Goal: Task Accomplishment & Management: Use online tool/utility

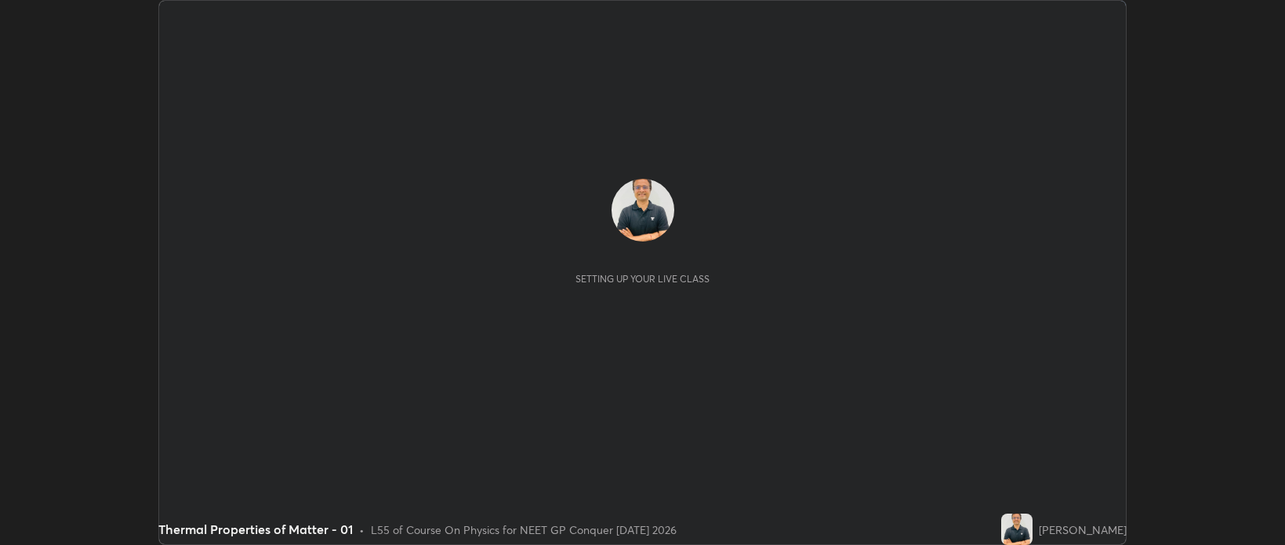
scroll to position [545, 1285]
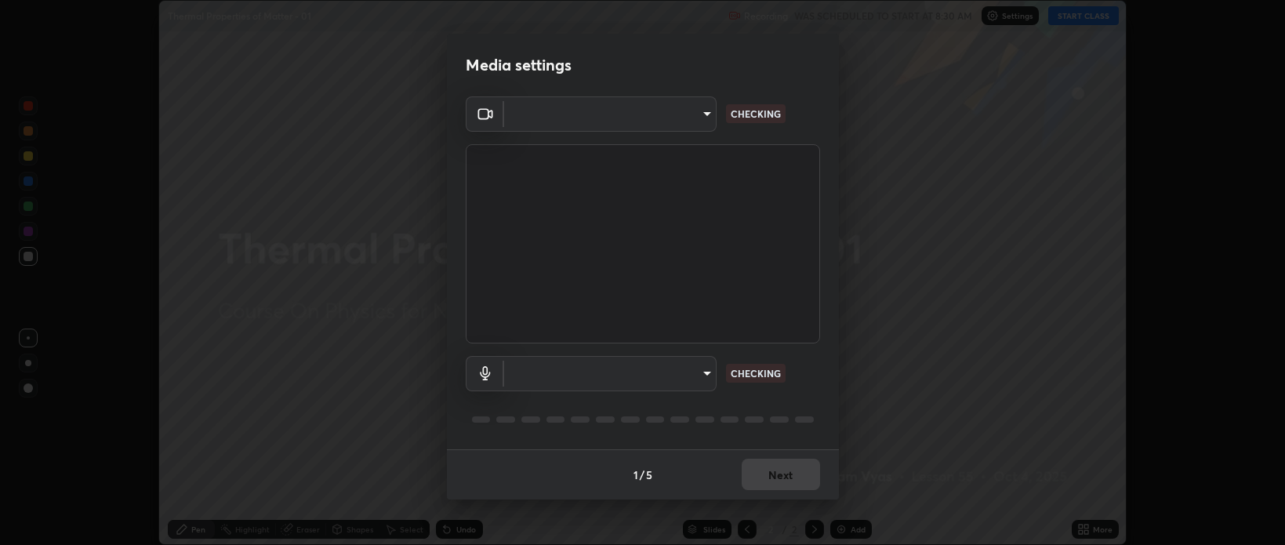
type input "bcb9d7dafccbd8d00e6ada9b6dd7e52ba20ca67bbbba0d0563dd421ab33f40a5"
type input "default"
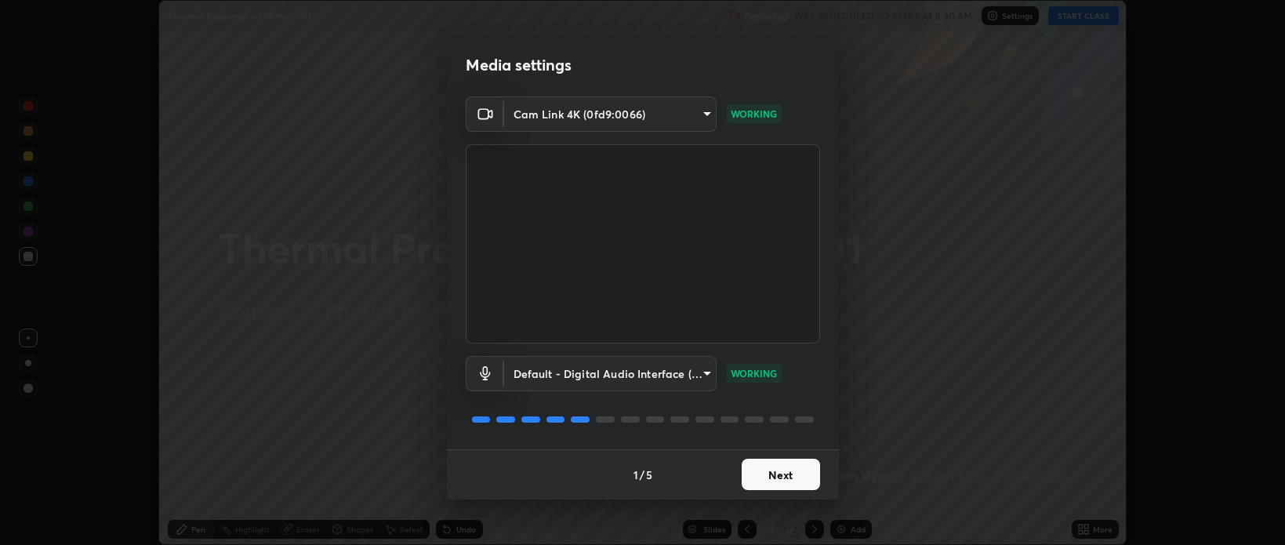
click at [776, 480] on button "Next" at bounding box center [781, 474] width 78 height 31
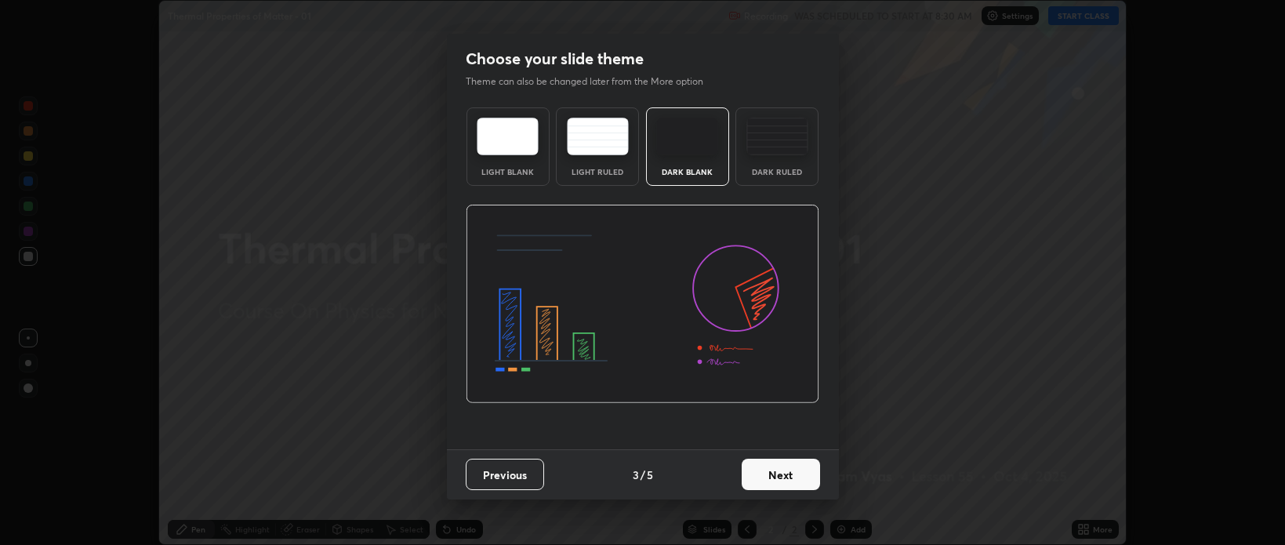
click at [783, 478] on button "Next" at bounding box center [781, 474] width 78 height 31
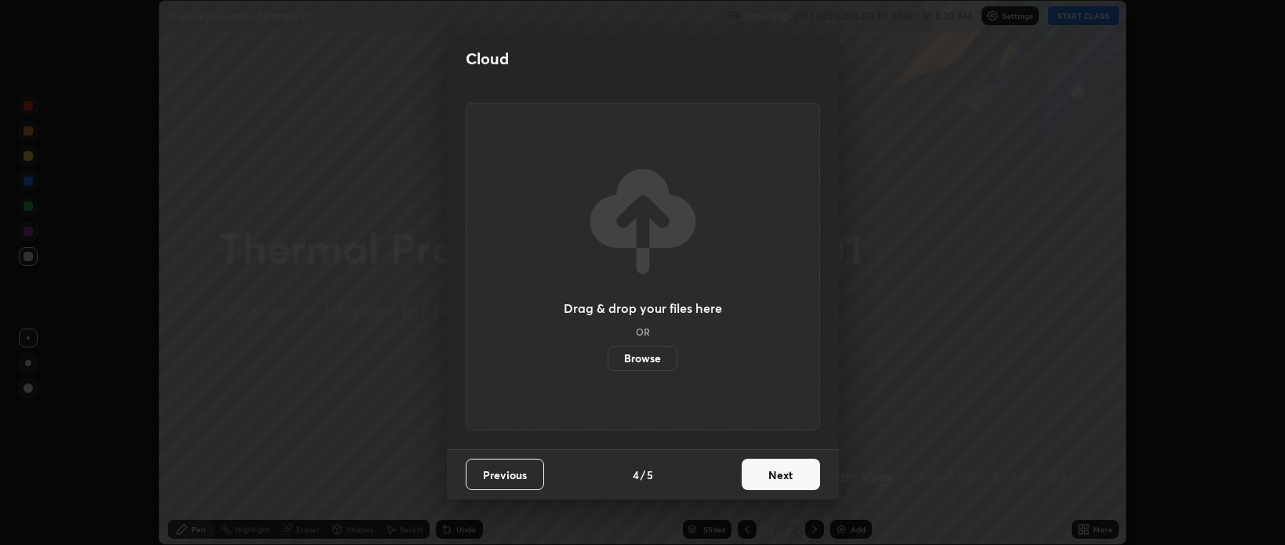
click at [781, 478] on button "Next" at bounding box center [781, 474] width 78 height 31
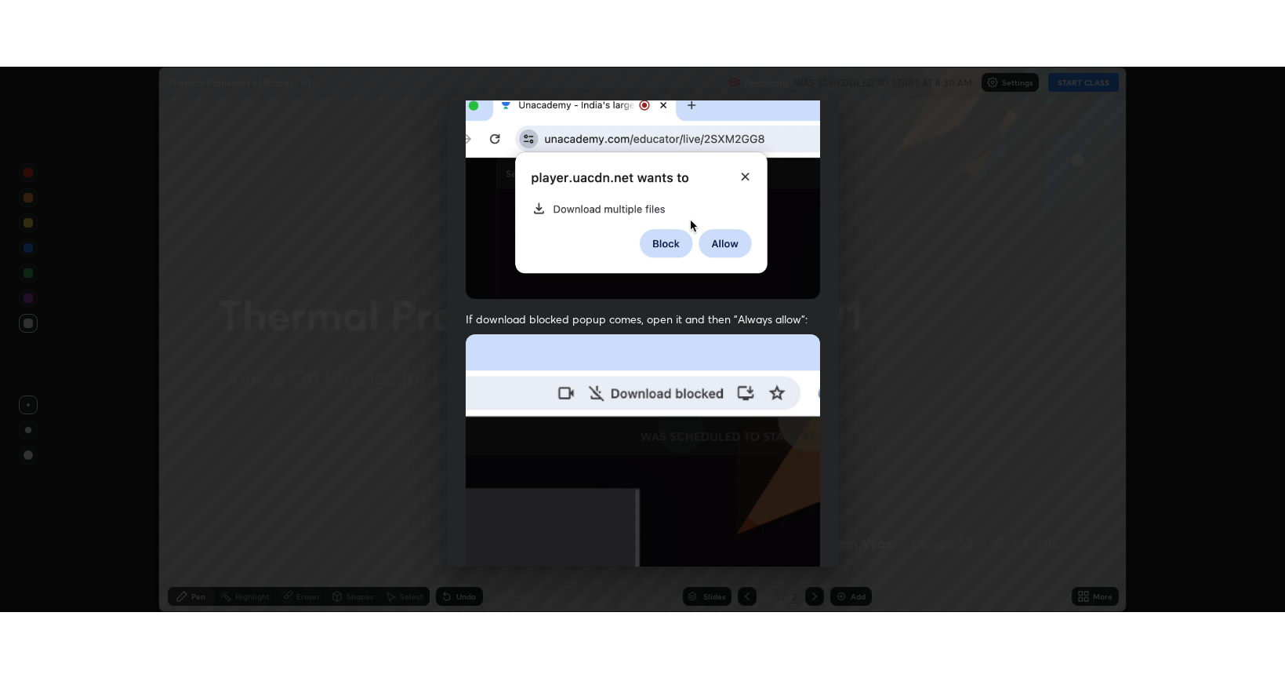
scroll to position [318, 0]
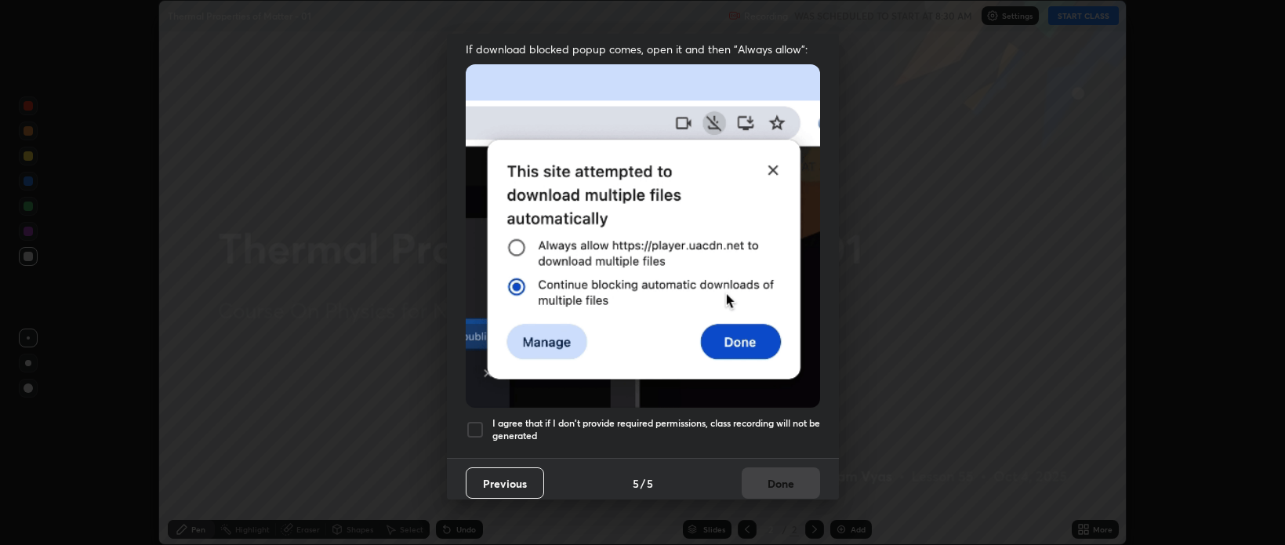
click at [482, 420] on div at bounding box center [475, 429] width 19 height 19
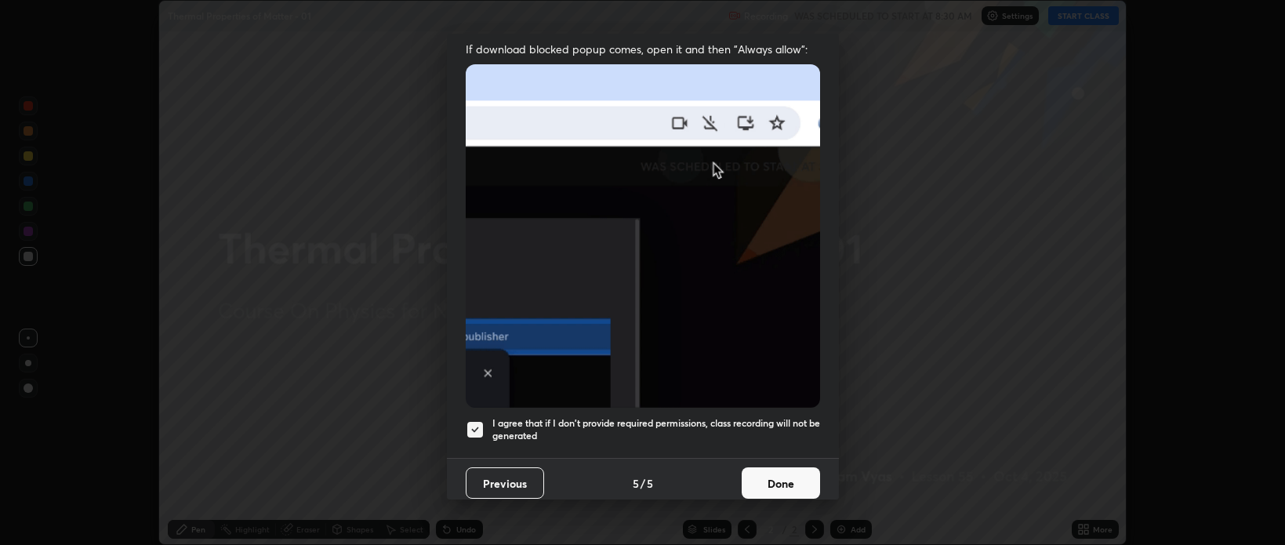
click at [765, 473] on button "Done" at bounding box center [781, 482] width 78 height 31
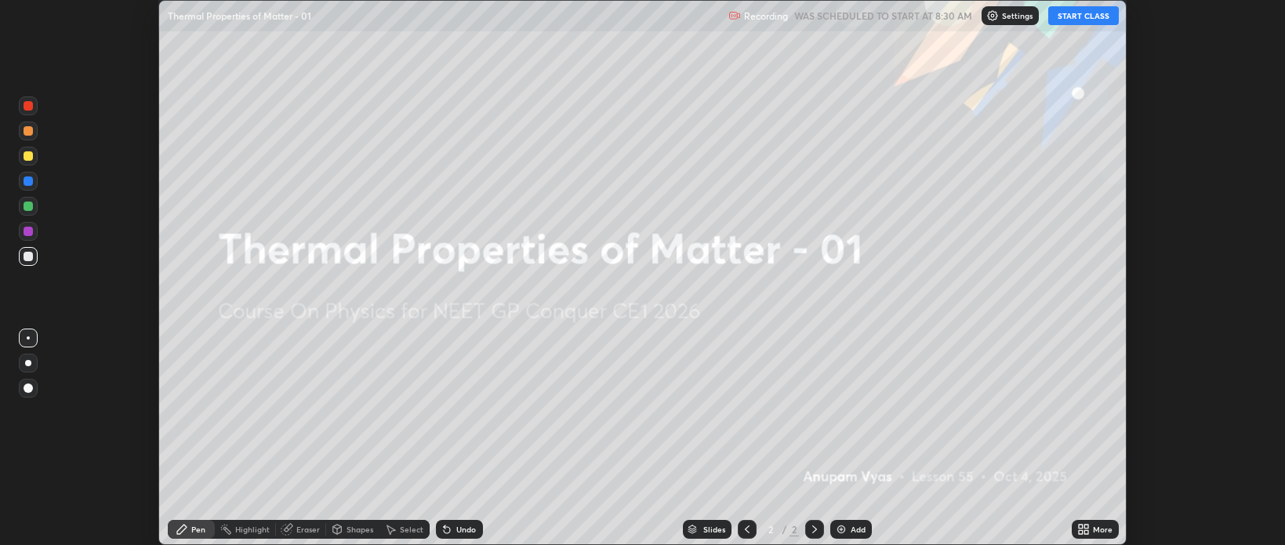
click at [1079, 16] on button "START CLASS" at bounding box center [1083, 15] width 71 height 19
click at [1092, 531] on div "More" at bounding box center [1095, 529] width 47 height 19
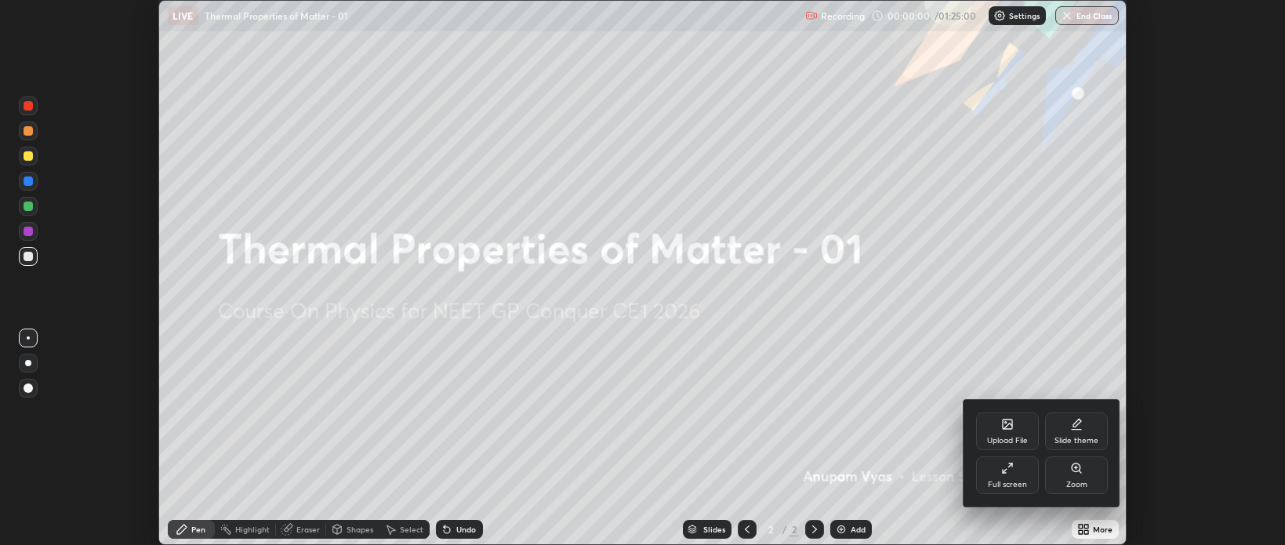
click at [1005, 477] on div "Full screen" at bounding box center [1007, 475] width 63 height 38
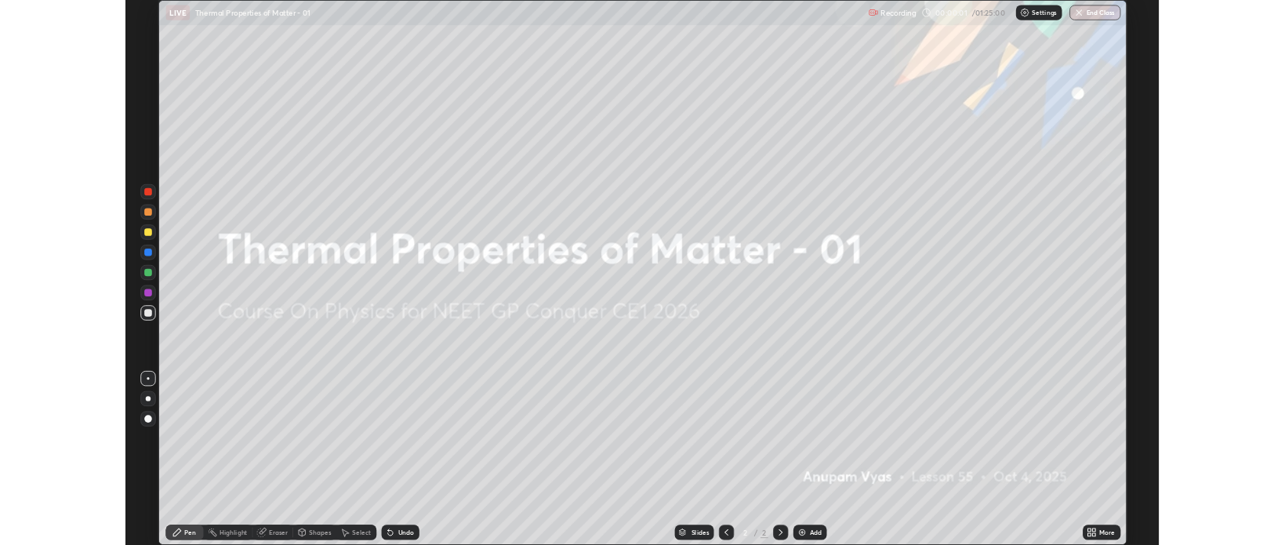
scroll to position [678, 1285]
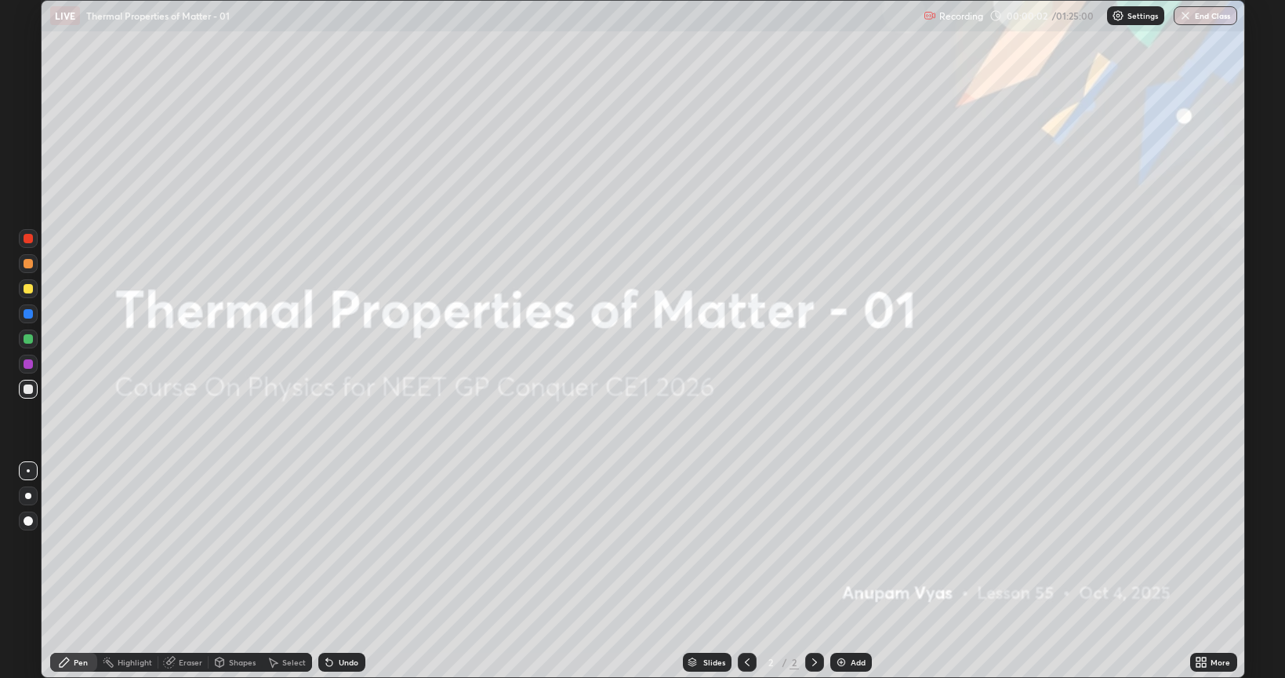
click at [855, 544] on div "Add" at bounding box center [858, 662] width 15 height 8
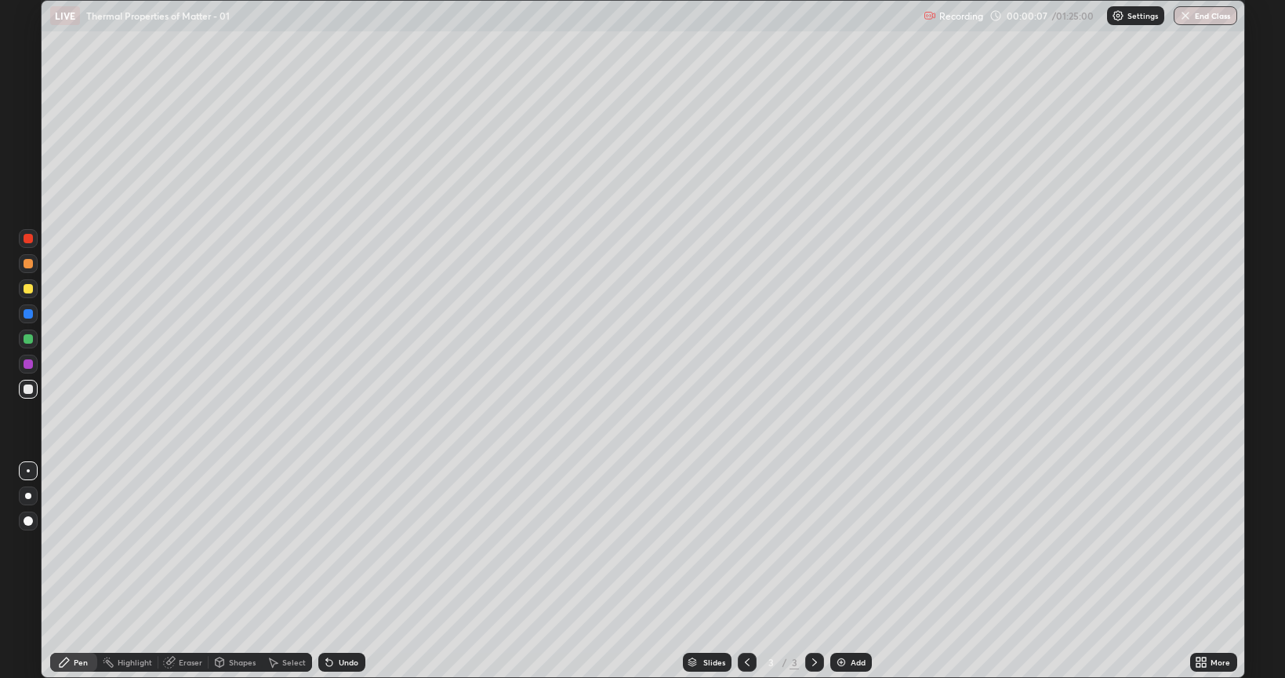
click at [28, 496] on div at bounding box center [28, 495] width 6 height 6
click at [747, 544] on icon at bounding box center [747, 662] width 5 height 8
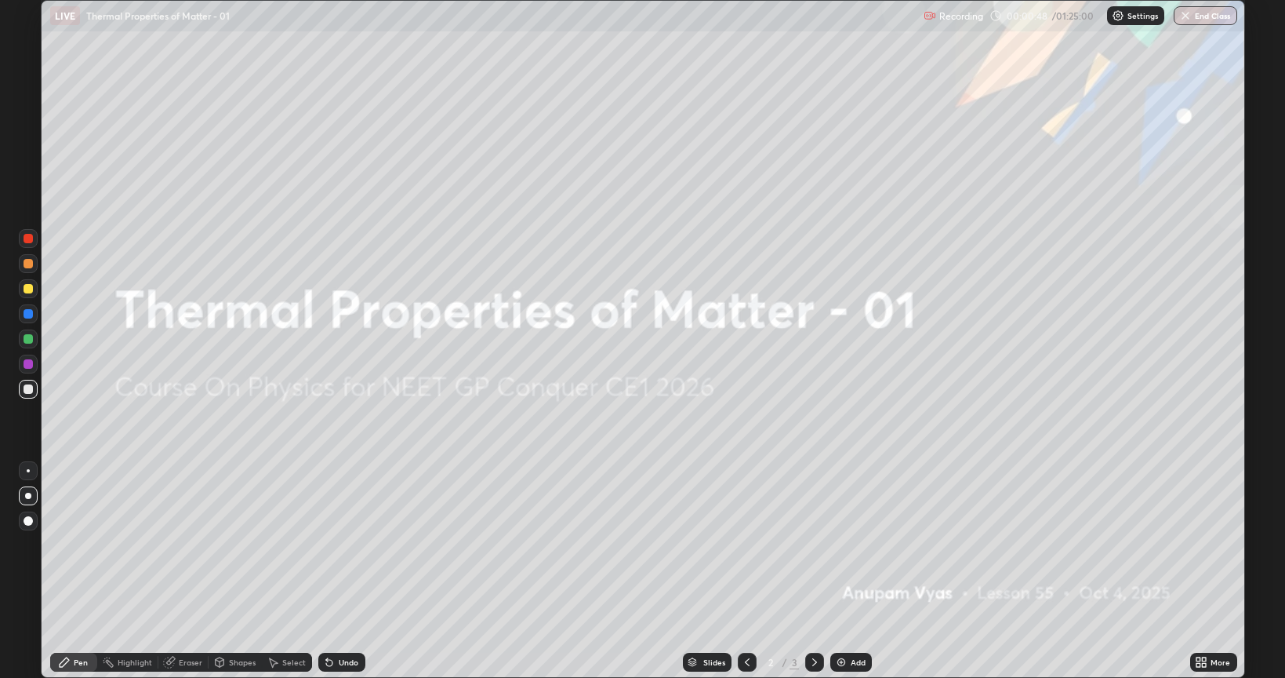
click at [859, 544] on div "Add" at bounding box center [858, 662] width 15 height 8
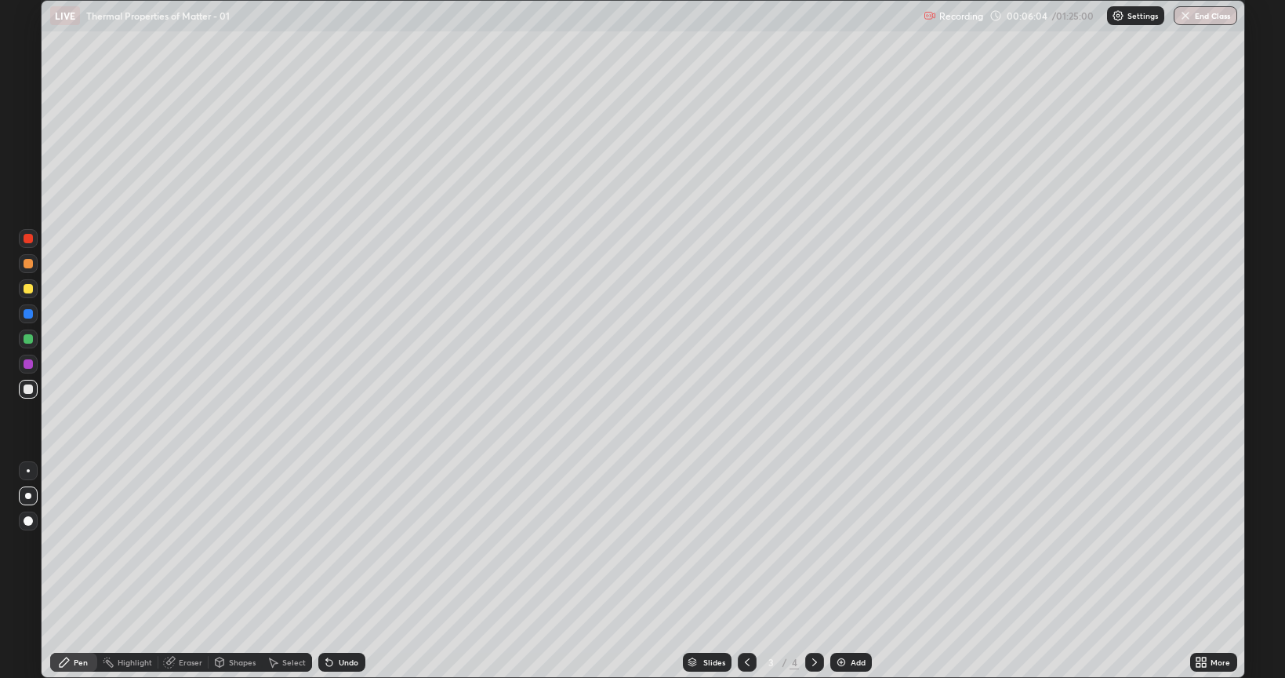
click at [343, 544] on div "Undo" at bounding box center [349, 662] width 20 height 8
click at [346, 544] on div "Undo" at bounding box center [349, 662] width 20 height 8
click at [348, 544] on div "Undo" at bounding box center [349, 662] width 20 height 8
click at [813, 544] on icon at bounding box center [815, 662] width 13 height 13
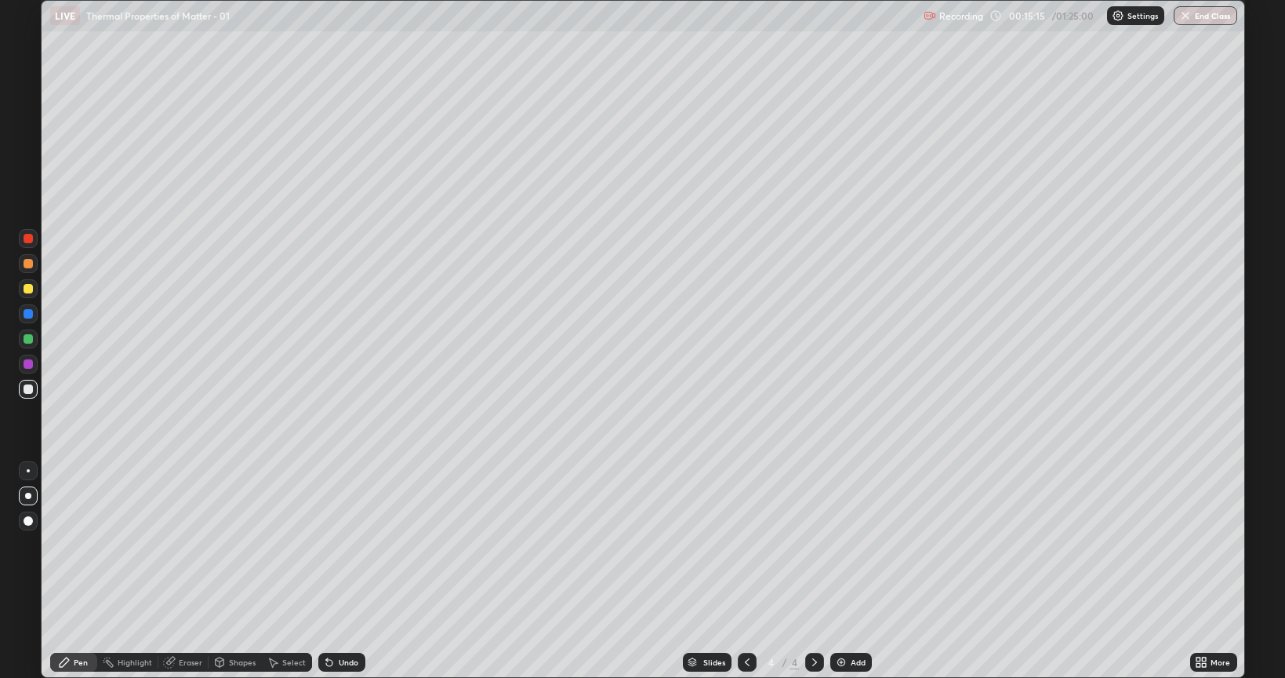
click at [243, 544] on div "Shapes" at bounding box center [242, 662] width 27 height 8
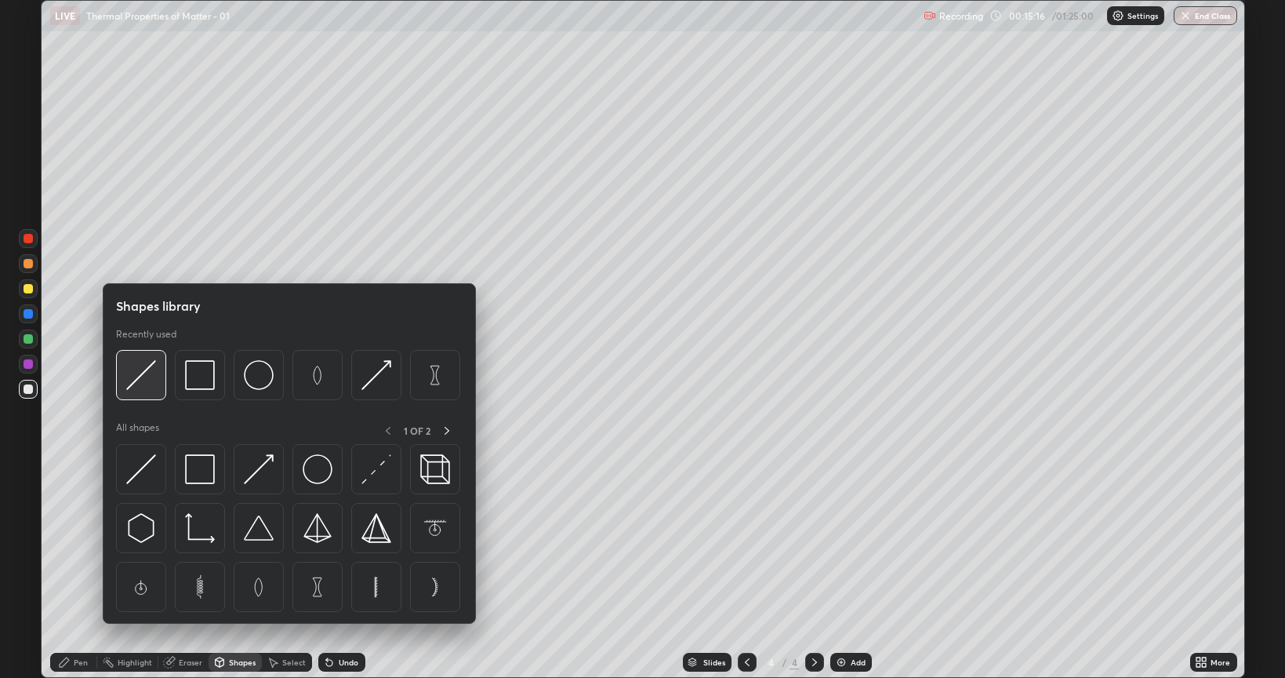
click at [146, 386] on img at bounding box center [141, 375] width 30 height 30
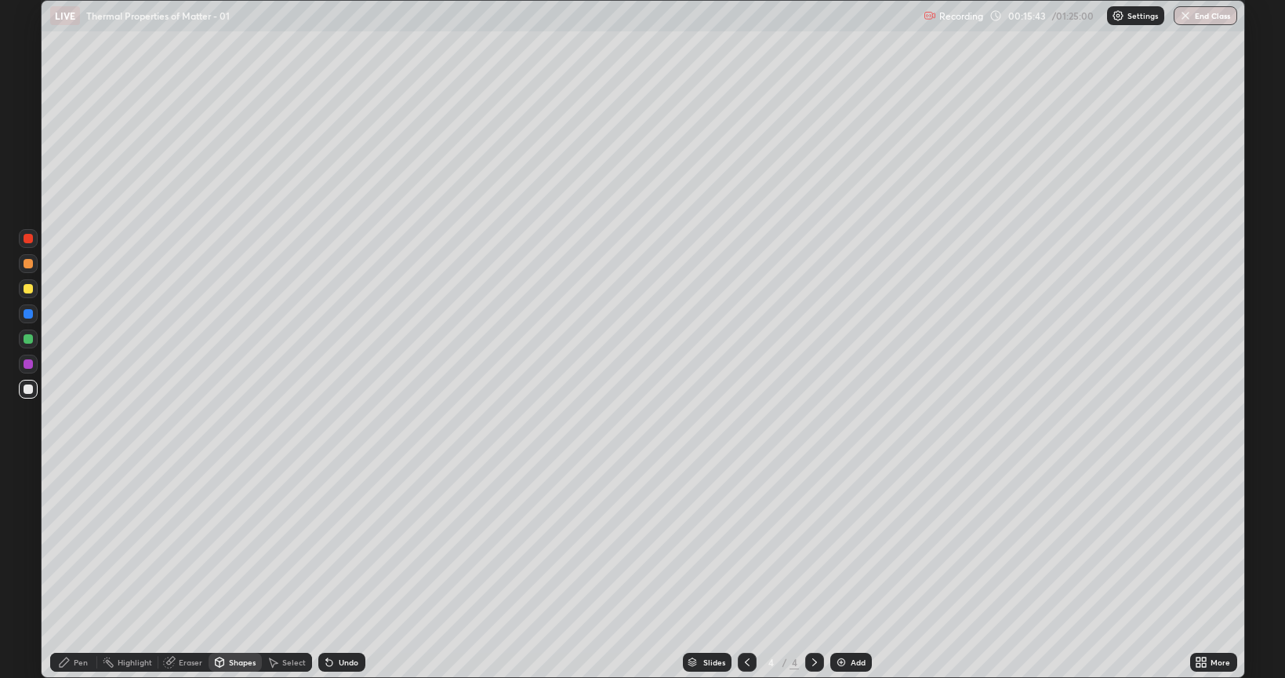
click at [89, 544] on div "Pen" at bounding box center [73, 661] width 47 height 19
click at [347, 544] on div "Undo" at bounding box center [349, 662] width 20 height 8
click at [350, 544] on div "Undo" at bounding box center [341, 661] width 47 height 19
click at [851, 544] on div "Add" at bounding box center [858, 662] width 15 height 8
click at [235, 544] on div "Shapes" at bounding box center [242, 662] width 27 height 8
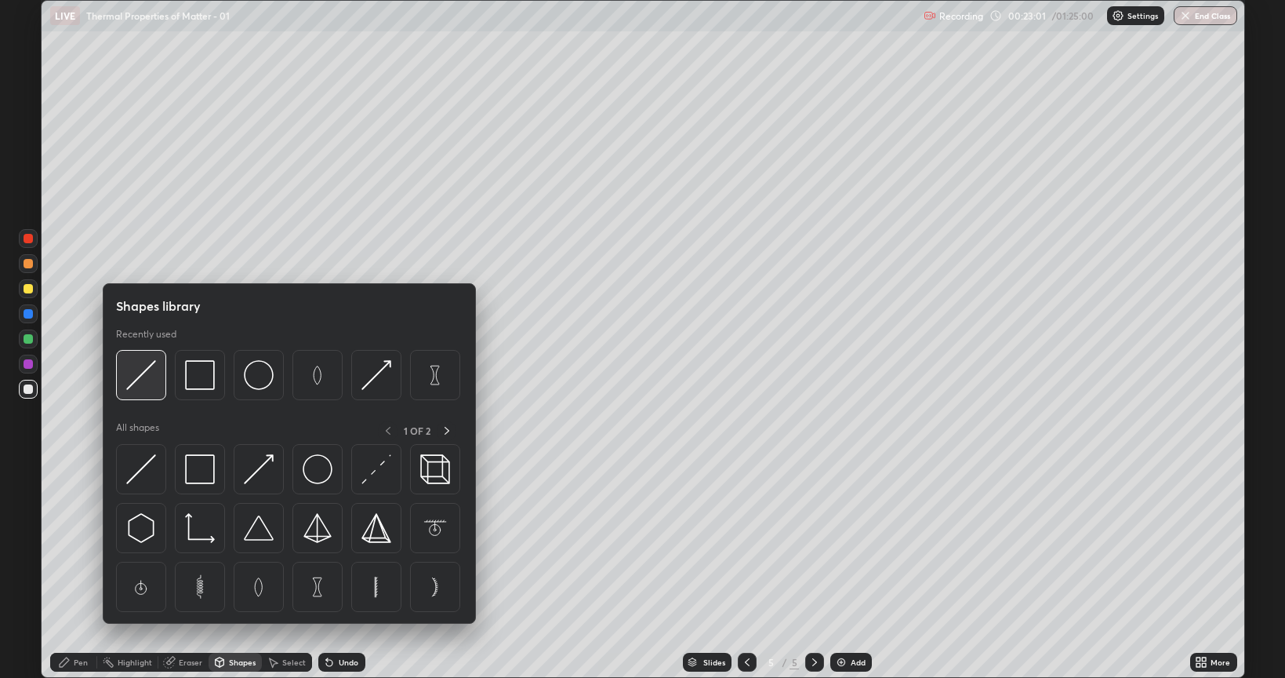
click at [144, 384] on img at bounding box center [141, 375] width 30 height 30
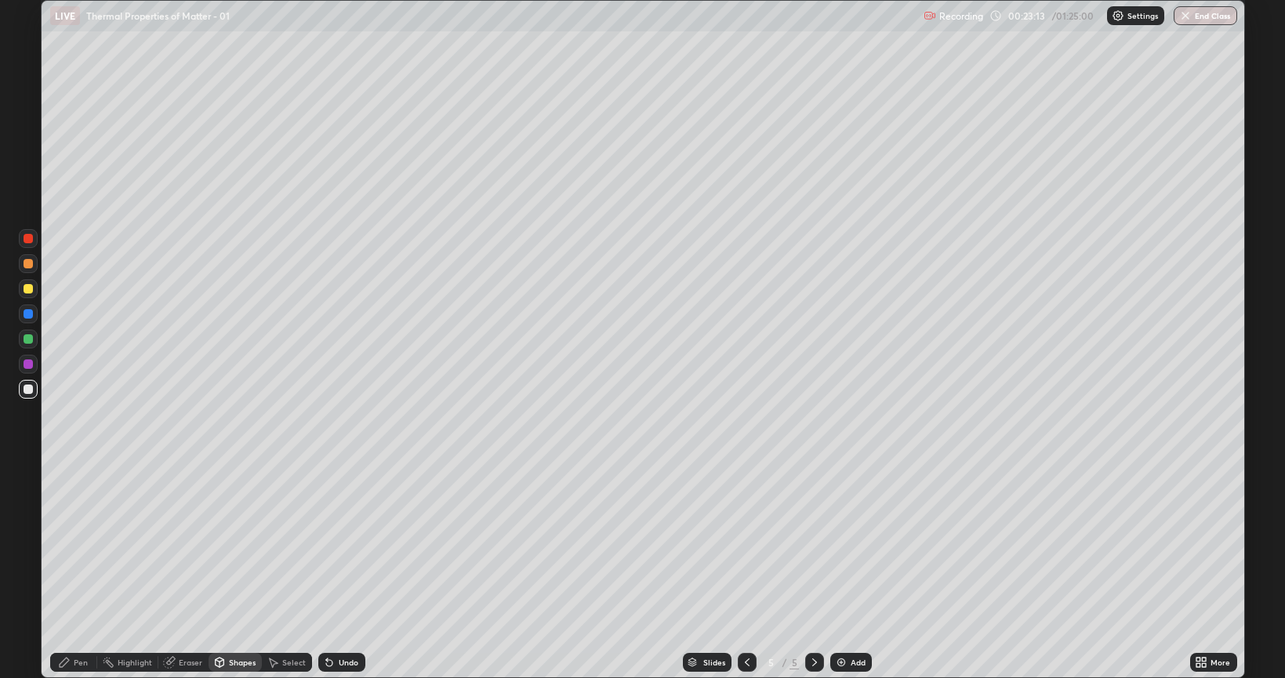
click at [80, 544] on div "Pen" at bounding box center [81, 662] width 14 height 8
click at [355, 544] on div "Undo" at bounding box center [341, 661] width 47 height 19
click at [353, 544] on div "Undo" at bounding box center [349, 662] width 20 height 8
click at [348, 544] on div "Undo" at bounding box center [341, 661] width 47 height 19
click at [345, 544] on div "Undo" at bounding box center [349, 662] width 20 height 8
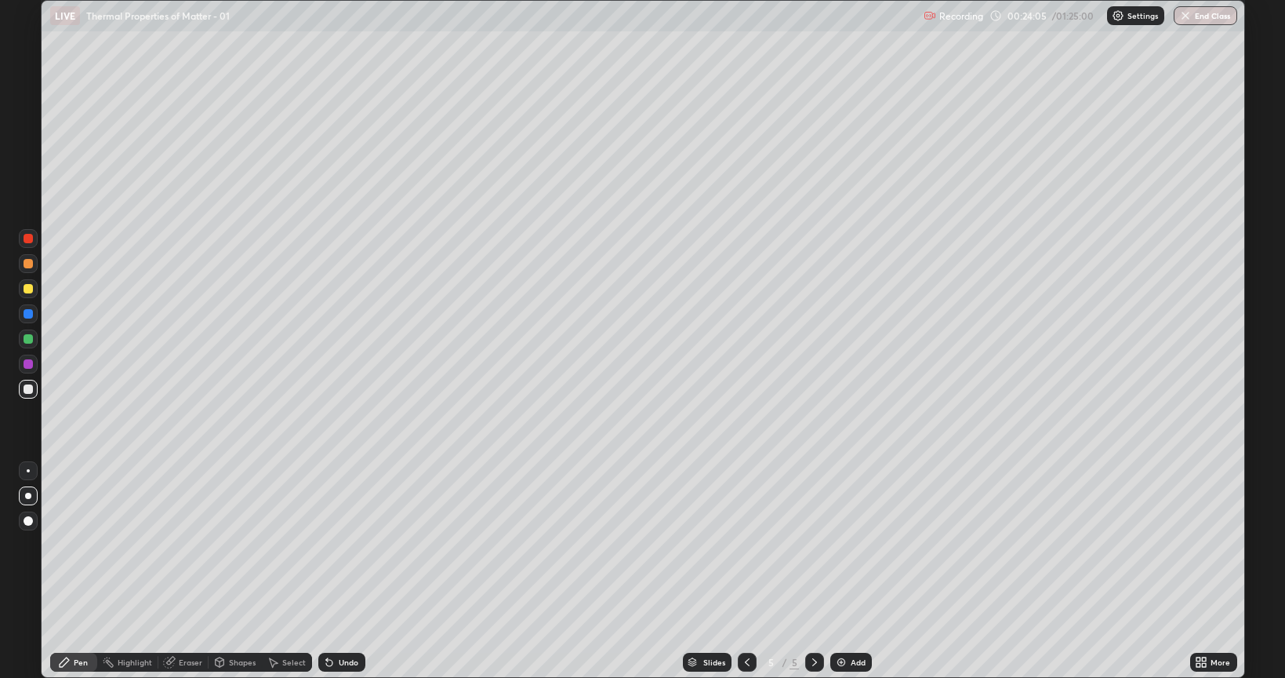
click at [344, 544] on div "Undo" at bounding box center [349, 662] width 20 height 8
click at [347, 544] on div "Undo" at bounding box center [341, 661] width 47 height 19
click at [187, 544] on div "Eraser" at bounding box center [191, 662] width 24 height 8
click at [94, 544] on div "Pen" at bounding box center [73, 661] width 47 height 19
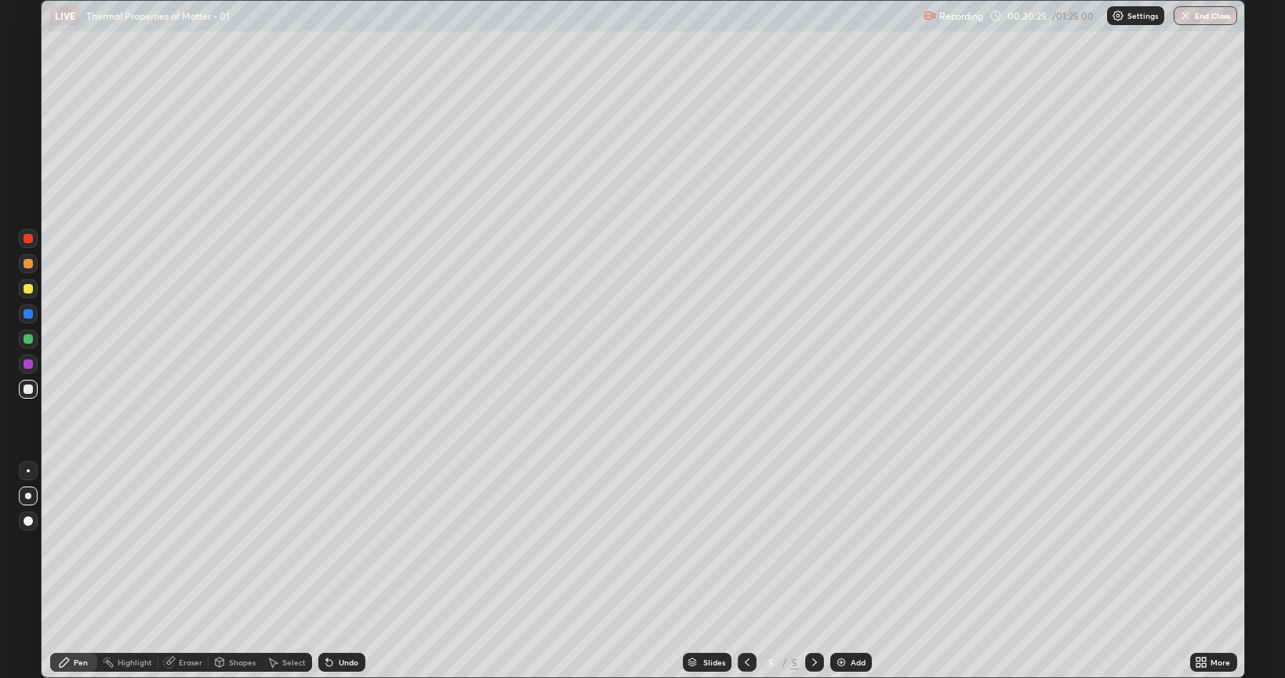
click at [858, 544] on div "Add" at bounding box center [858, 662] width 15 height 8
click at [345, 544] on div "Undo" at bounding box center [349, 662] width 20 height 8
click at [342, 544] on div "Undo" at bounding box center [349, 662] width 20 height 8
click at [348, 544] on div "Undo" at bounding box center [349, 662] width 20 height 8
click at [351, 544] on div "Undo" at bounding box center [349, 662] width 20 height 8
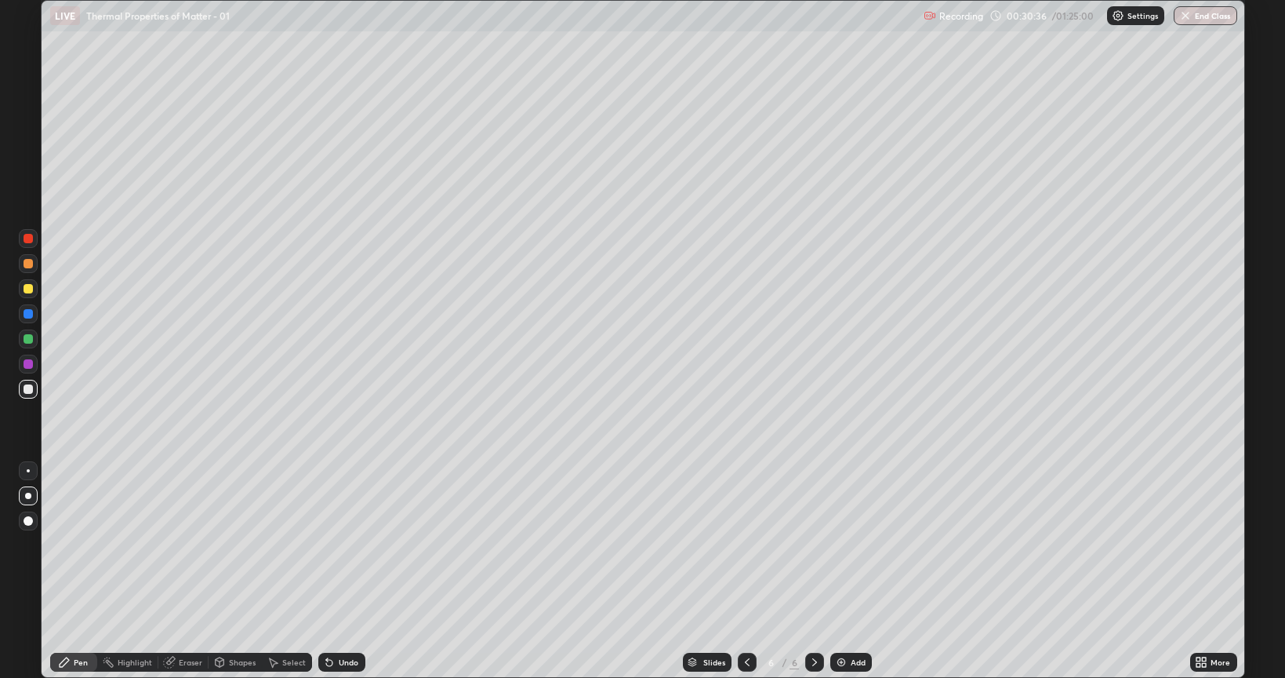
click at [351, 544] on div "Undo" at bounding box center [349, 662] width 20 height 8
click at [347, 544] on div "Undo" at bounding box center [349, 662] width 20 height 8
click at [345, 544] on div "Undo" at bounding box center [349, 662] width 20 height 8
click at [348, 544] on div "Undo" at bounding box center [341, 661] width 47 height 19
click at [30, 295] on div at bounding box center [28, 288] width 19 height 19
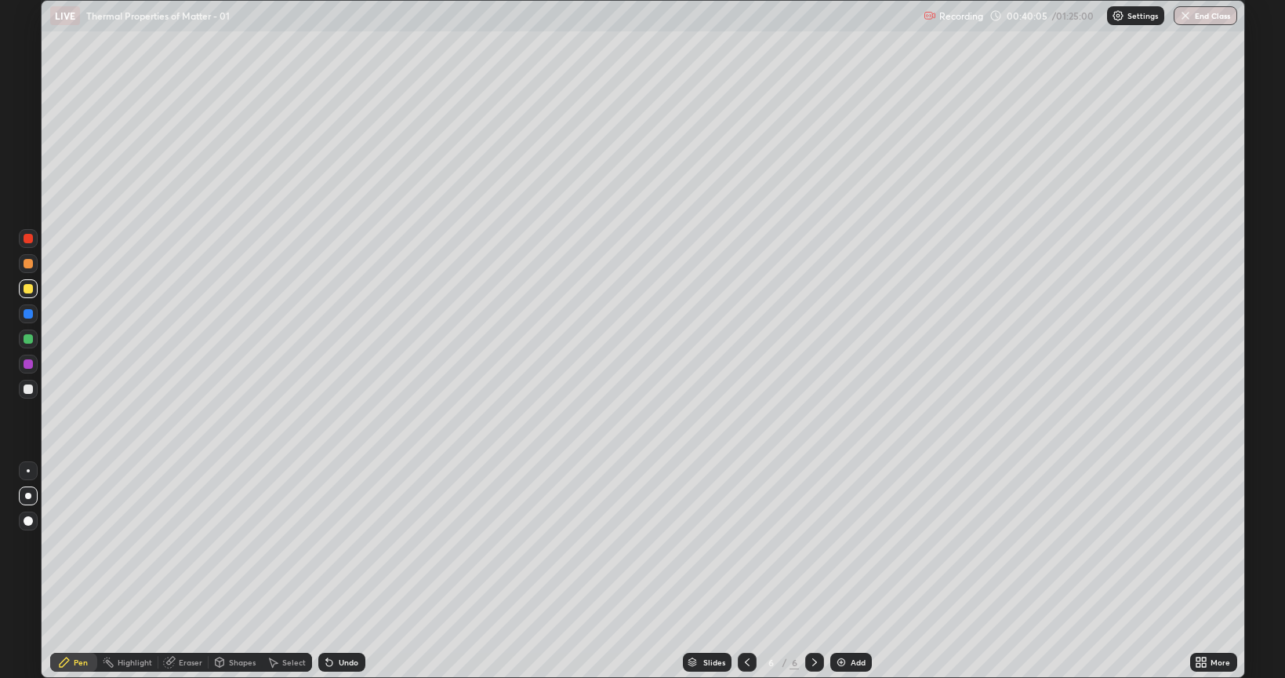
click at [846, 544] on img at bounding box center [841, 662] width 13 height 13
click at [747, 544] on icon at bounding box center [747, 662] width 13 height 13
click at [814, 544] on icon at bounding box center [814, 662] width 5 height 8
click at [746, 544] on icon at bounding box center [747, 662] width 13 height 13
click at [813, 544] on icon at bounding box center [814, 662] width 5 height 8
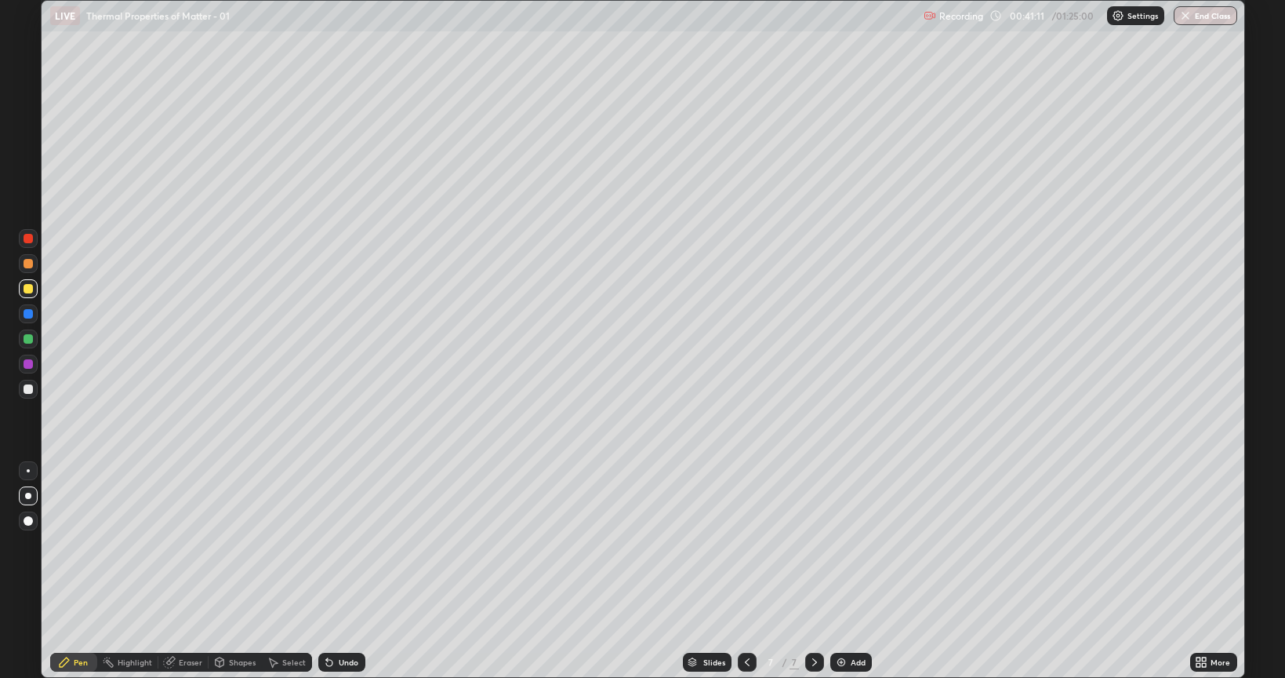
click at [745, 544] on icon at bounding box center [747, 662] width 5 height 8
click at [352, 544] on div "Undo" at bounding box center [349, 662] width 20 height 8
click at [350, 544] on div "Undo" at bounding box center [349, 662] width 20 height 8
click at [809, 544] on icon at bounding box center [815, 662] width 13 height 13
click at [188, 544] on div "Eraser" at bounding box center [191, 662] width 24 height 8
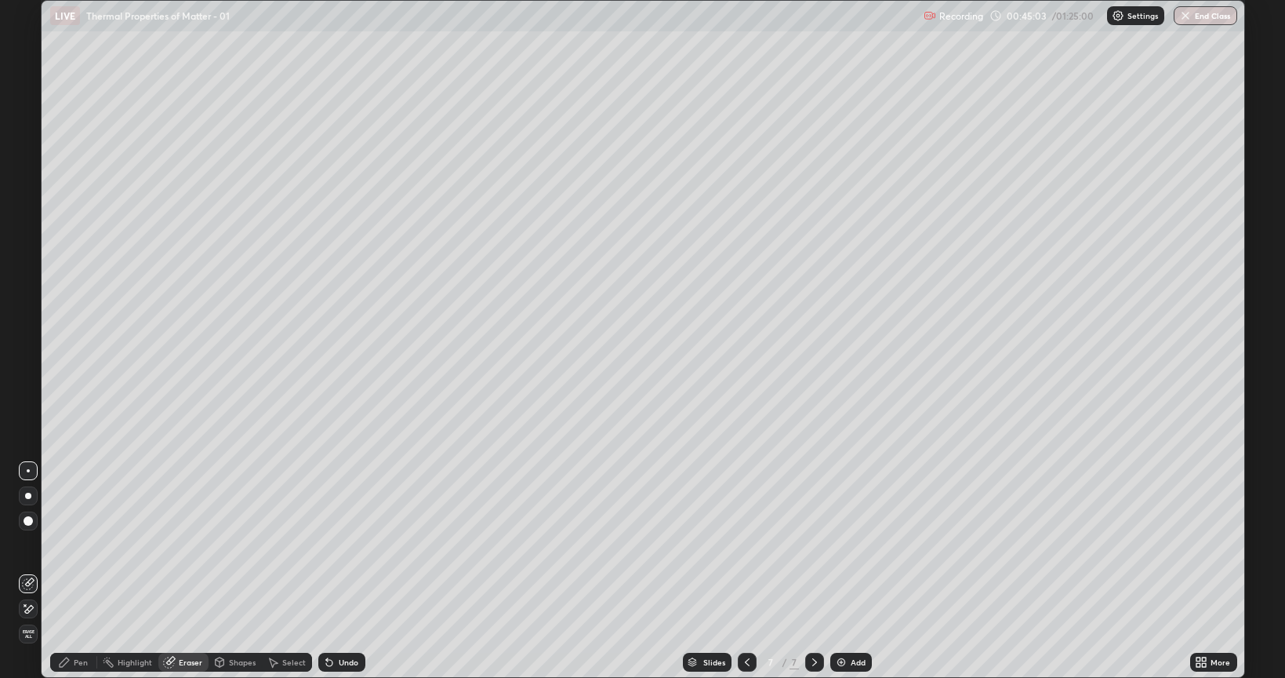
click at [29, 544] on div "Erase all" at bounding box center [28, 633] width 19 height 19
click at [73, 544] on div "Pen" at bounding box center [73, 661] width 47 height 19
click at [27, 388] on div at bounding box center [28, 388] width 9 height 9
click at [341, 544] on div "Undo" at bounding box center [349, 662] width 20 height 8
click at [242, 544] on div "Shapes" at bounding box center [242, 662] width 27 height 8
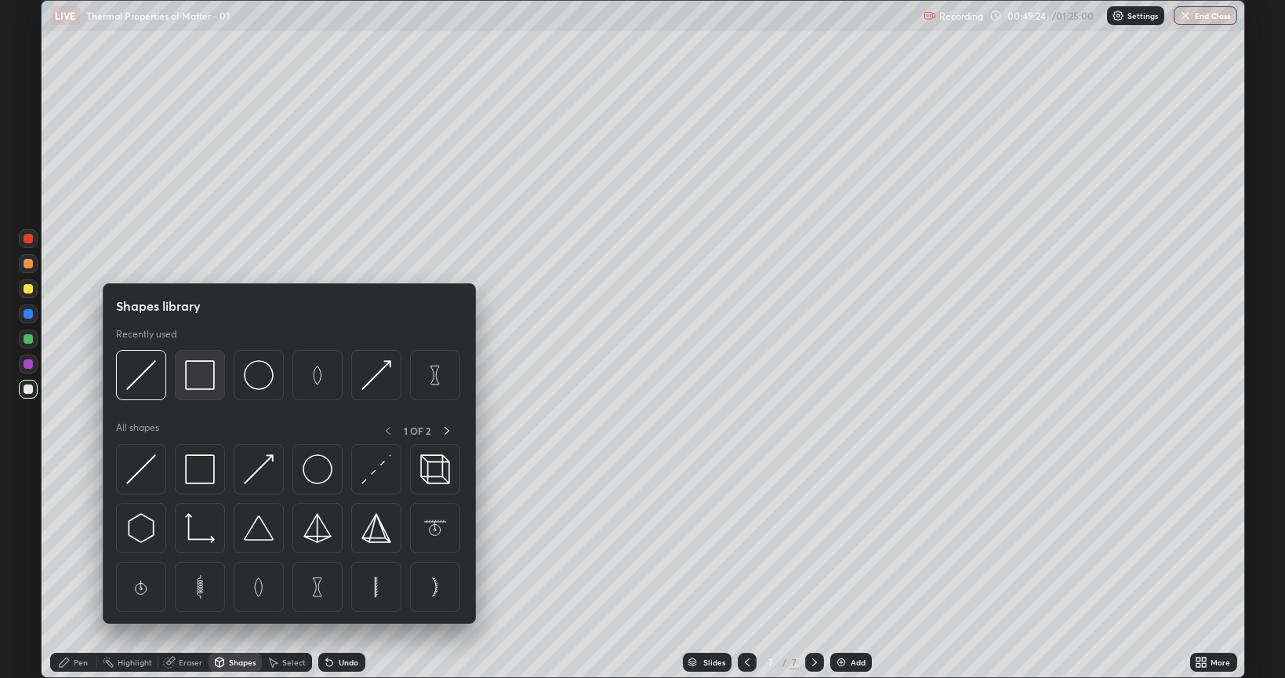
click at [198, 377] on img at bounding box center [200, 375] width 30 height 30
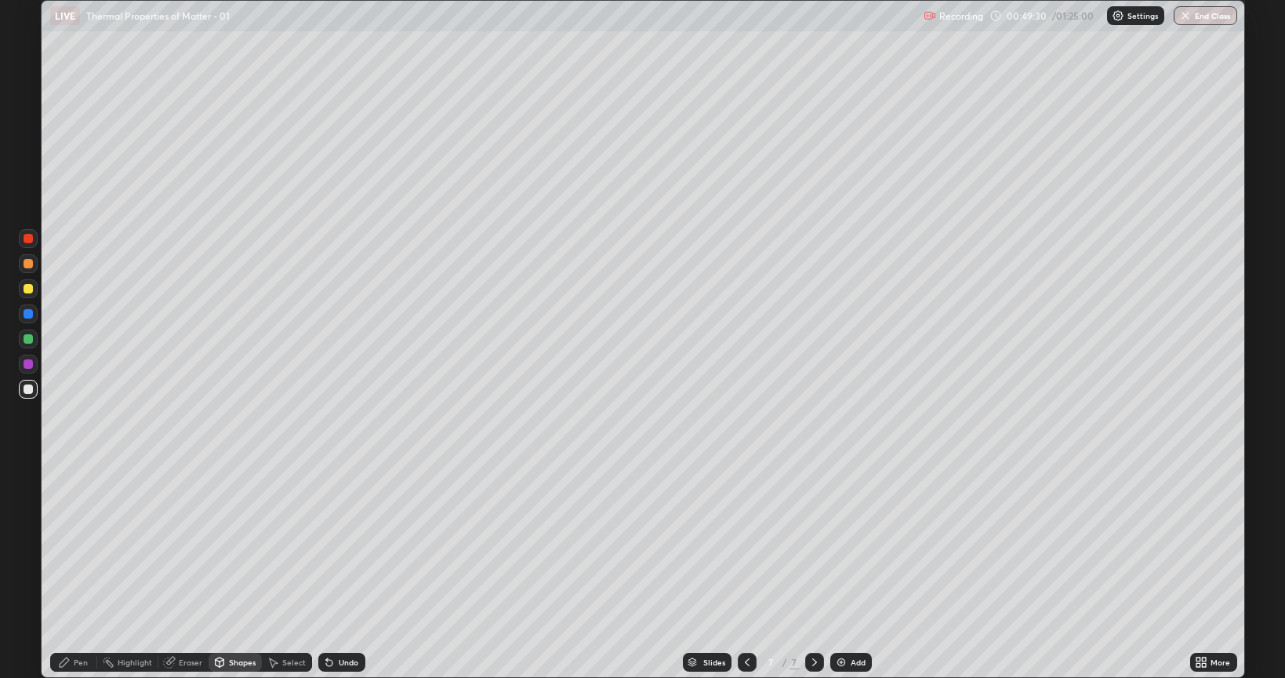
click at [80, 544] on div "Pen" at bounding box center [81, 662] width 14 height 8
click at [27, 287] on div at bounding box center [28, 288] width 9 height 9
click at [290, 544] on div "Select" at bounding box center [294, 662] width 24 height 8
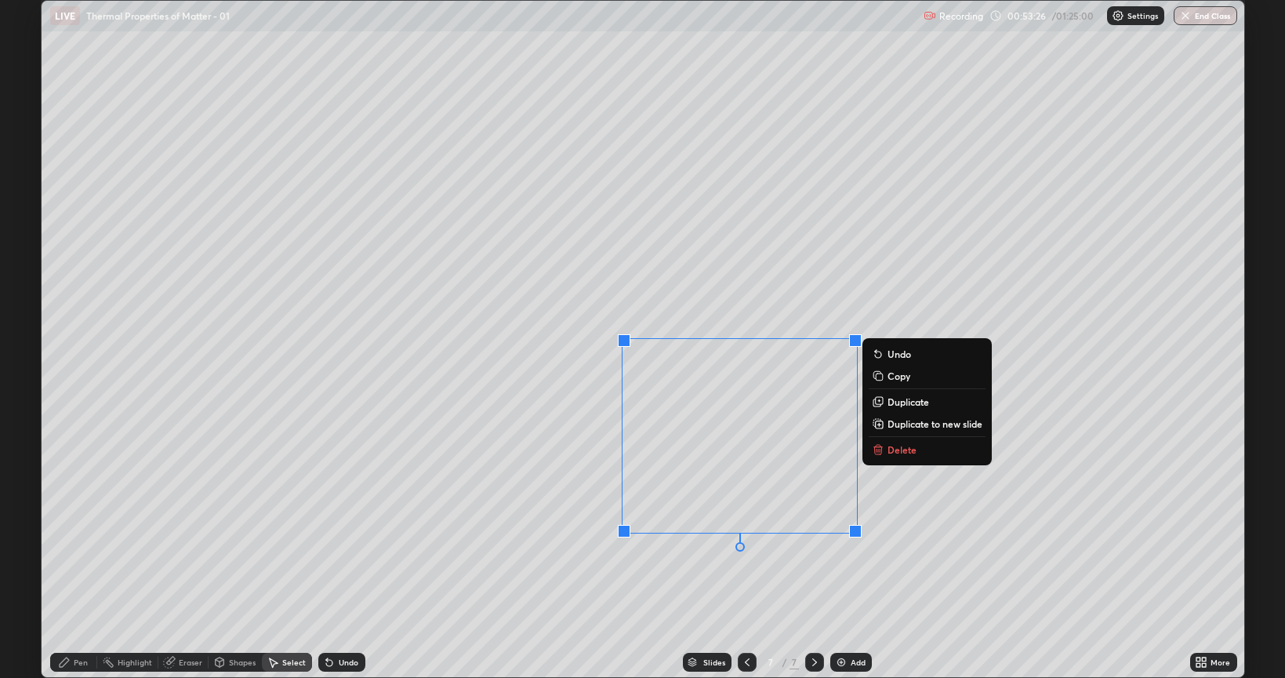
click at [899, 454] on p "Delete" at bounding box center [902, 449] width 29 height 13
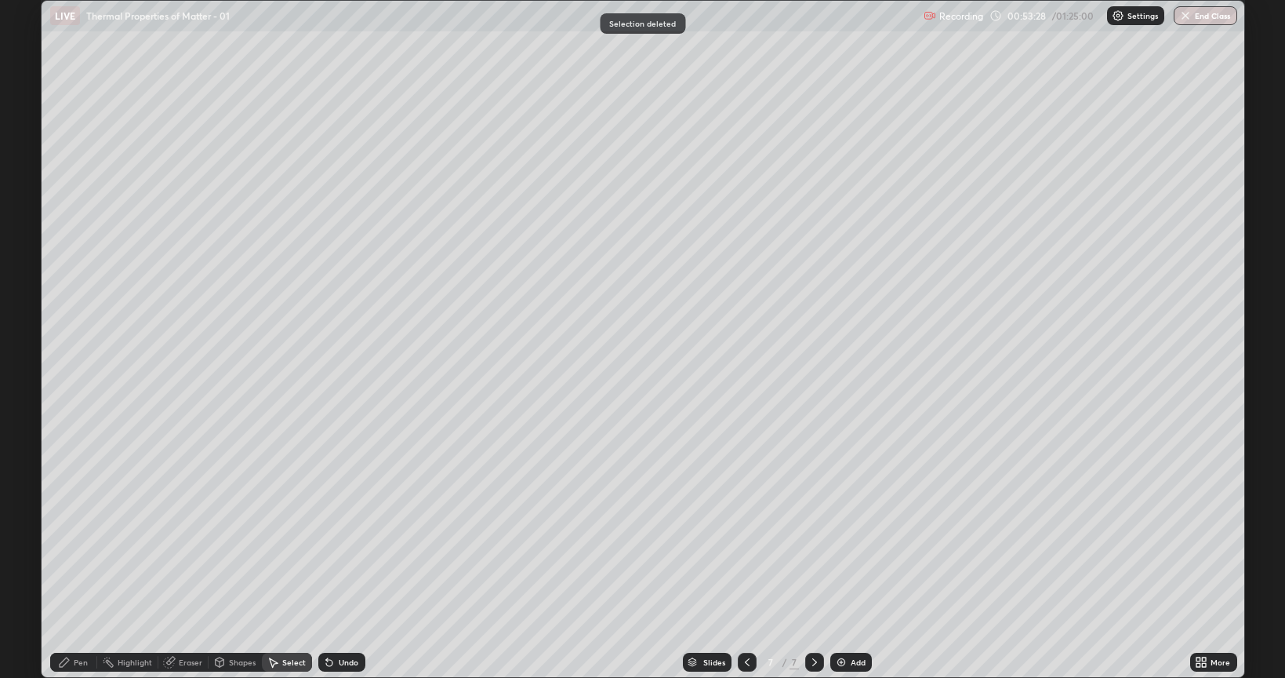
click at [190, 544] on div "Eraser" at bounding box center [191, 662] width 24 height 8
click at [85, 544] on div "Pen" at bounding box center [81, 662] width 14 height 8
click at [27, 392] on div at bounding box center [28, 388] width 9 height 9
click at [27, 288] on div at bounding box center [28, 288] width 9 height 9
click at [853, 544] on div "Add" at bounding box center [858, 662] width 15 height 8
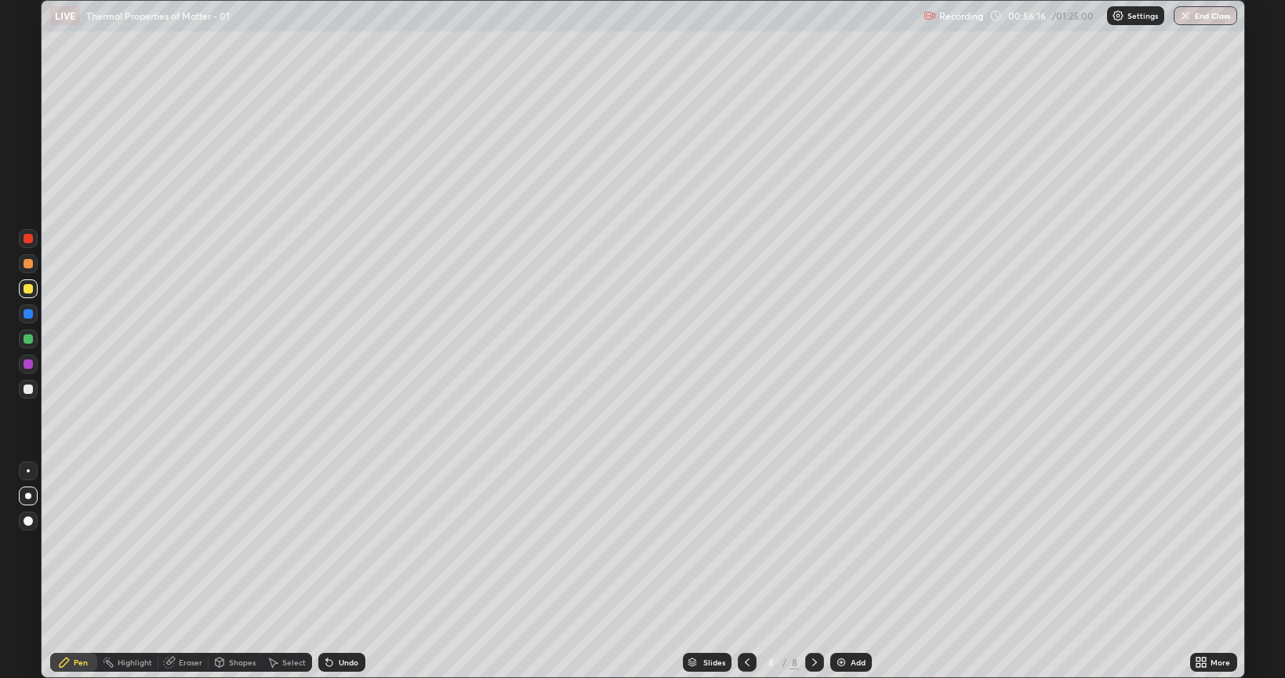
click at [27, 387] on div at bounding box center [28, 388] width 9 height 9
click at [235, 544] on div "Shapes" at bounding box center [242, 662] width 27 height 8
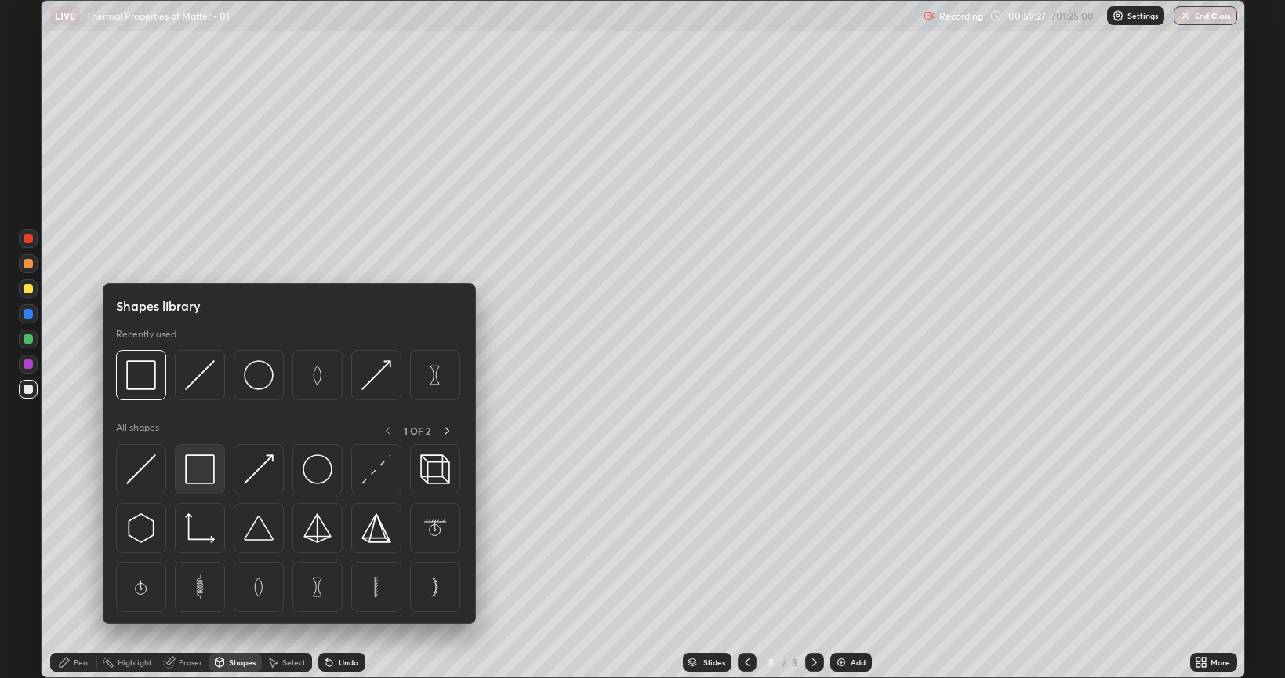
click at [201, 468] on img at bounding box center [200, 469] width 30 height 30
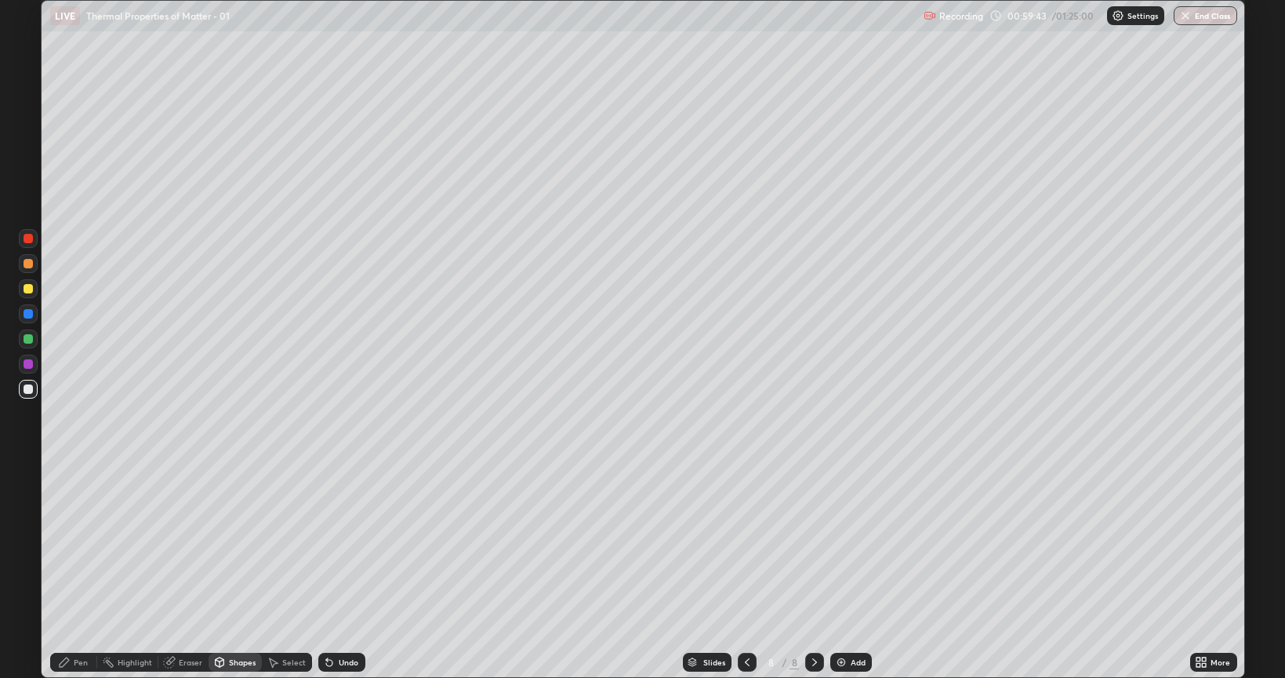
click at [187, 544] on div "Eraser" at bounding box center [191, 662] width 24 height 8
click at [75, 544] on div "Pen" at bounding box center [81, 662] width 14 height 8
click at [30, 289] on div at bounding box center [28, 288] width 9 height 9
click at [845, 544] on img at bounding box center [841, 662] width 13 height 13
click at [25, 391] on div at bounding box center [28, 388] width 9 height 9
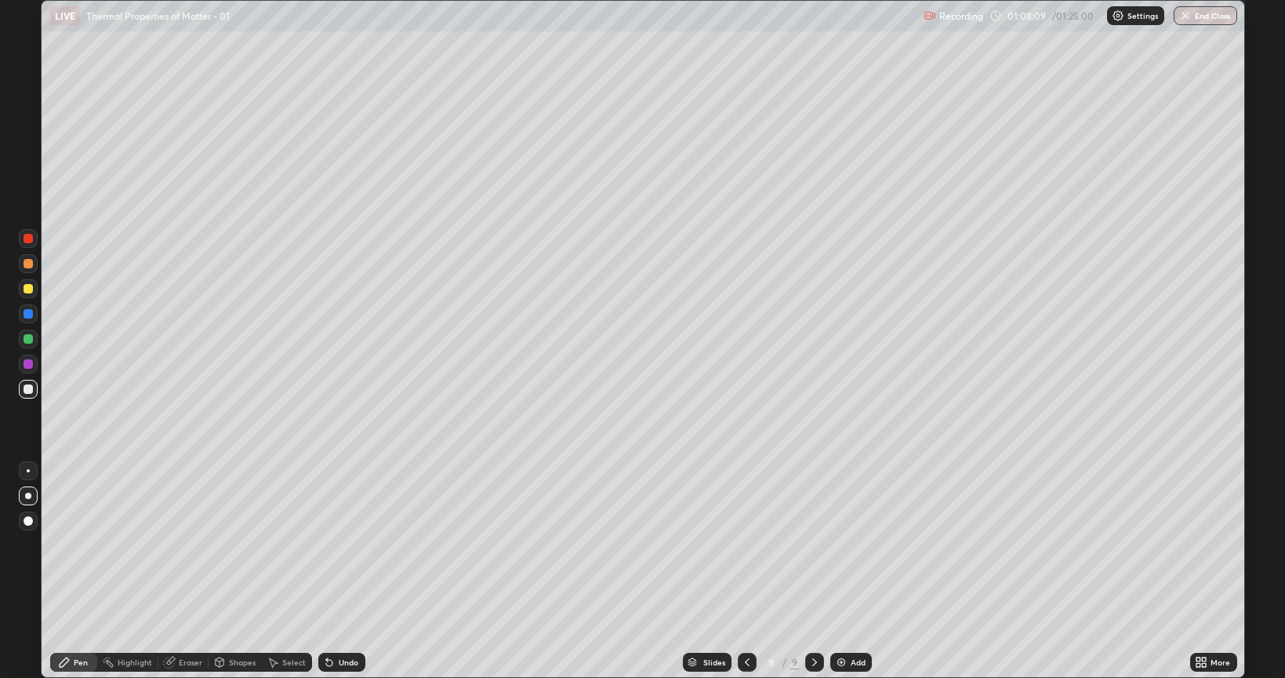
click at [246, 544] on div "Shapes" at bounding box center [242, 662] width 27 height 8
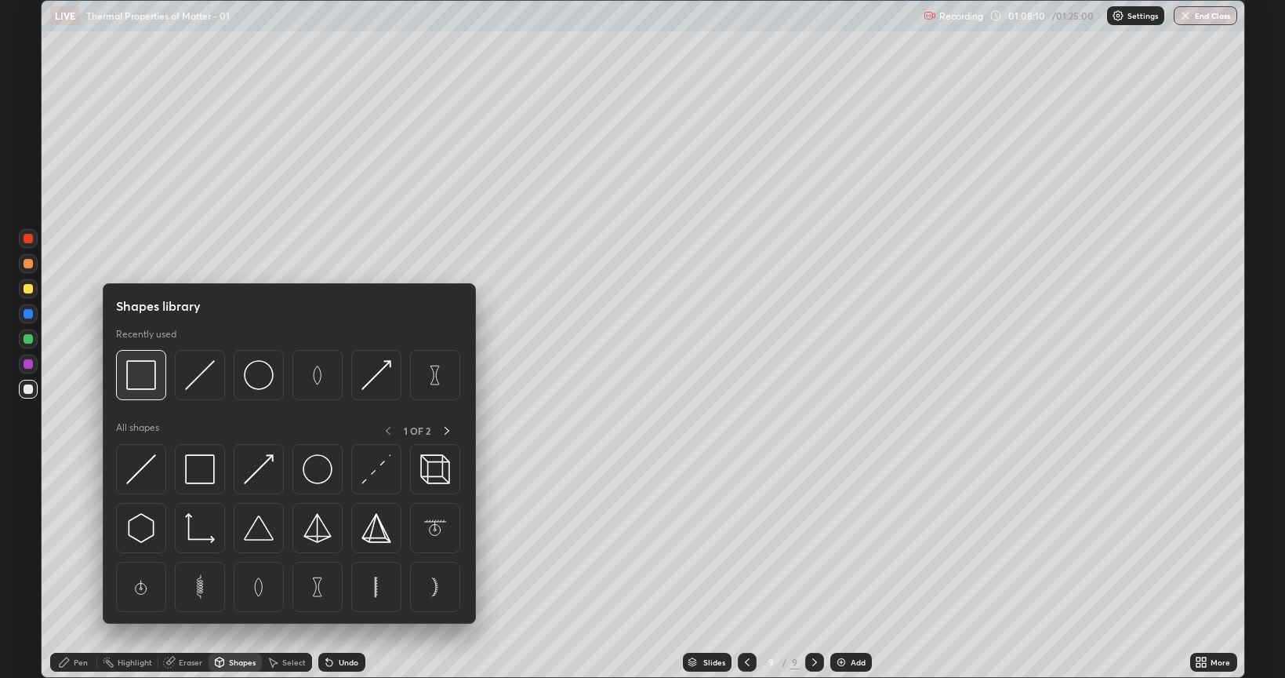
click at [151, 380] on img at bounding box center [141, 375] width 30 height 30
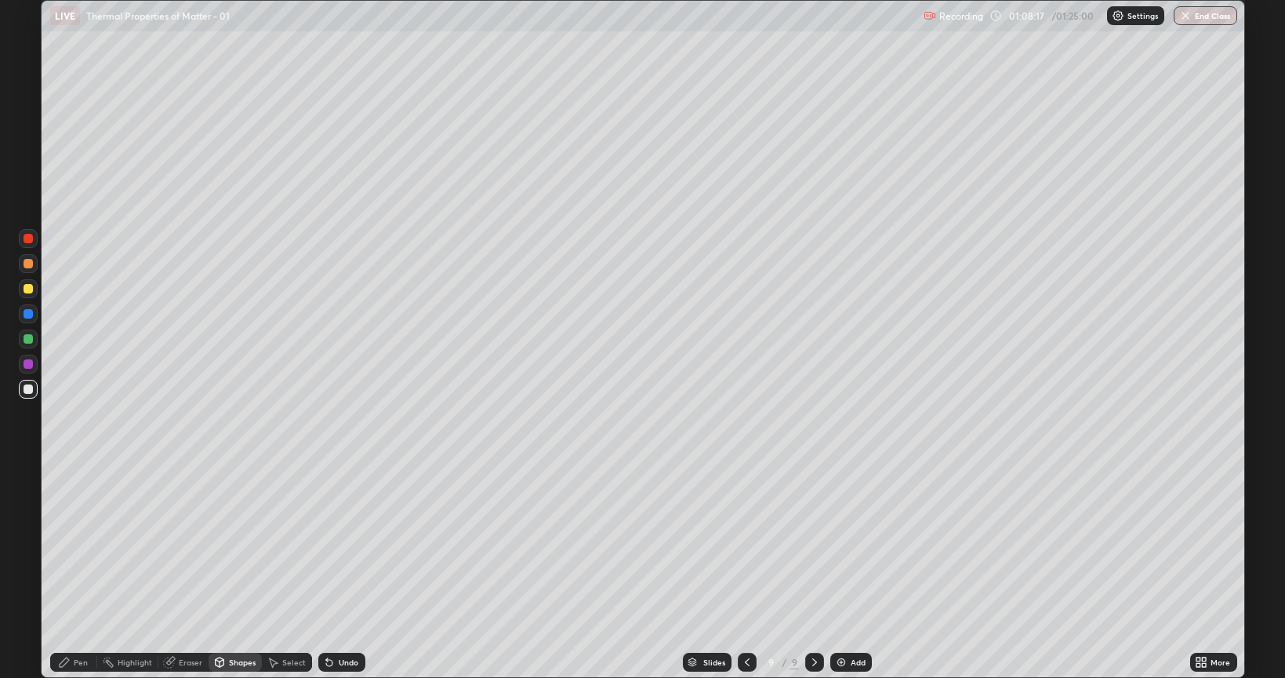
click at [82, 544] on div "Pen" at bounding box center [73, 661] width 47 height 19
click at [26, 289] on div at bounding box center [28, 288] width 9 height 9
click at [350, 544] on div "Undo" at bounding box center [349, 662] width 20 height 8
click at [348, 544] on div "Undo" at bounding box center [349, 662] width 20 height 8
click at [31, 389] on div at bounding box center [28, 388] width 9 height 9
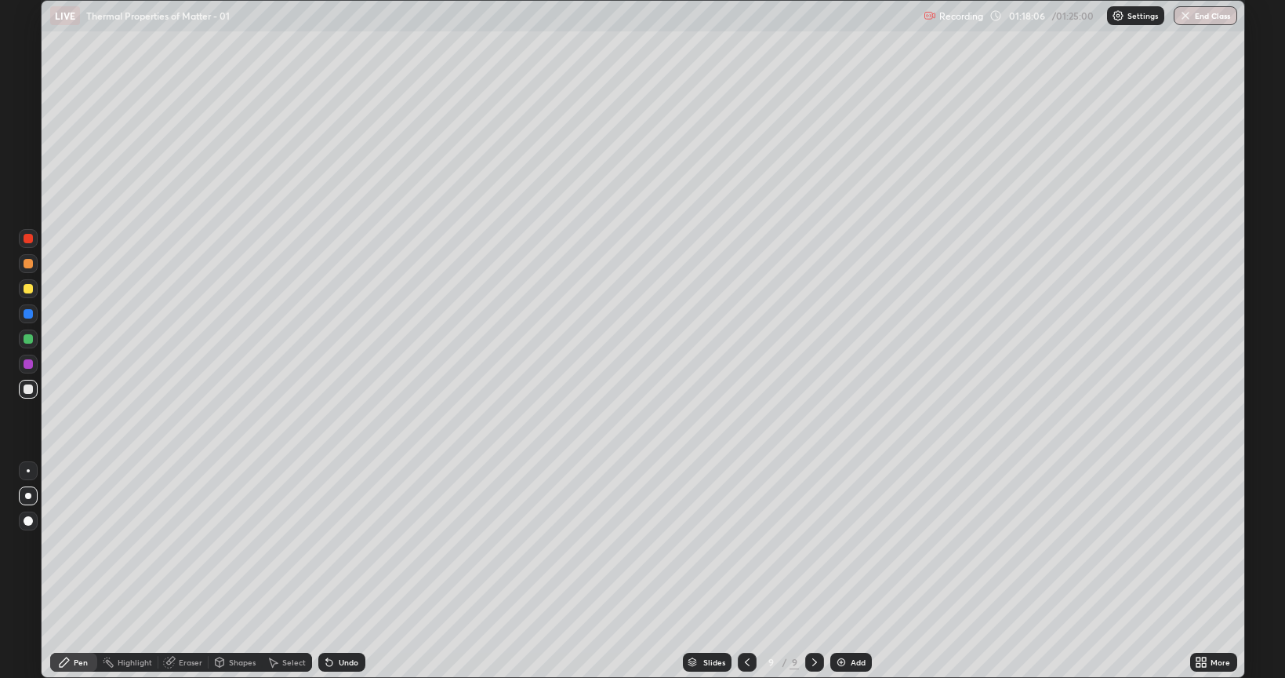
click at [854, 544] on div "Add" at bounding box center [858, 662] width 15 height 8
click at [740, 544] on div at bounding box center [747, 661] width 19 height 19
click at [1209, 17] on button "End Class" at bounding box center [1206, 15] width 64 height 19
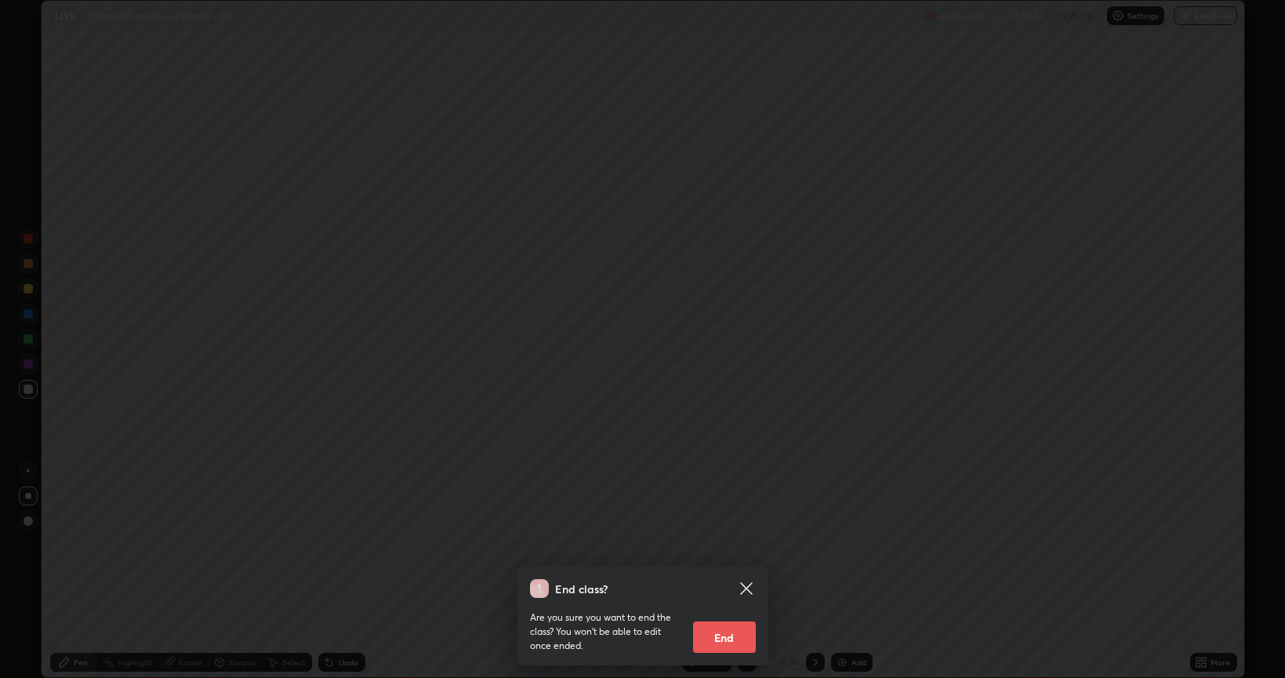
click at [736, 544] on button "End" at bounding box center [724, 636] width 63 height 31
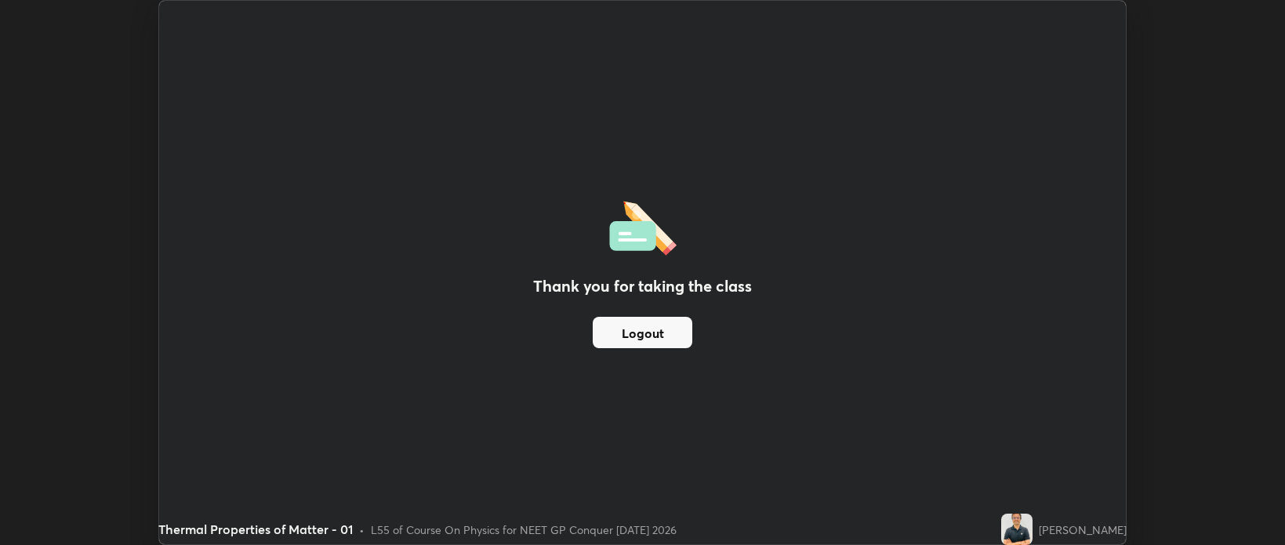
scroll to position [77876, 77135]
